Goal: Task Accomplishment & Management: Manage account settings

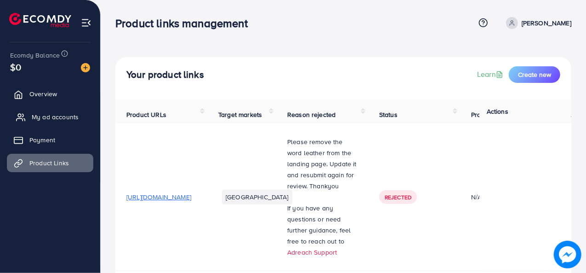
click at [64, 121] on span "My ad accounts" at bounding box center [55, 116] width 47 height 9
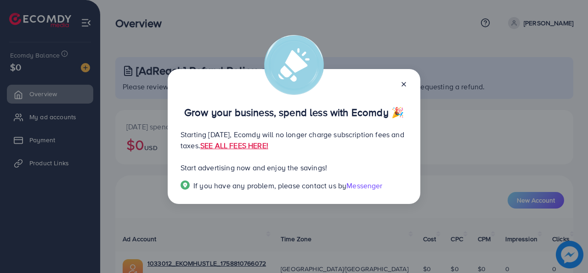
click at [407, 85] on icon at bounding box center [403, 83] width 7 height 7
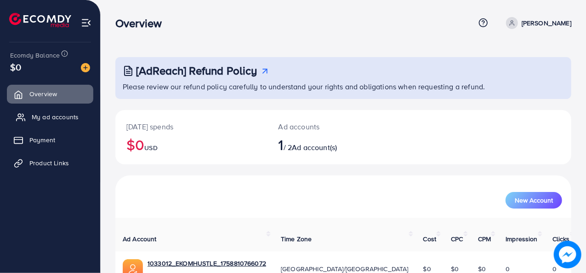
click at [63, 117] on span "My ad accounts" at bounding box center [55, 116] width 47 height 9
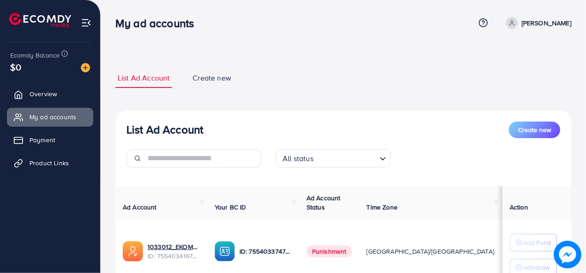
click at [337, 249] on span "Punishment" at bounding box center [330, 251] width 46 height 12
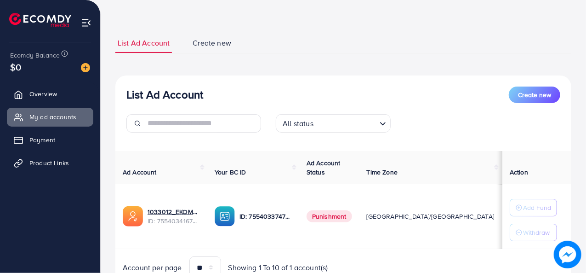
scroll to position [76, 0]
